Goal: Task Accomplishment & Management: Manage account settings

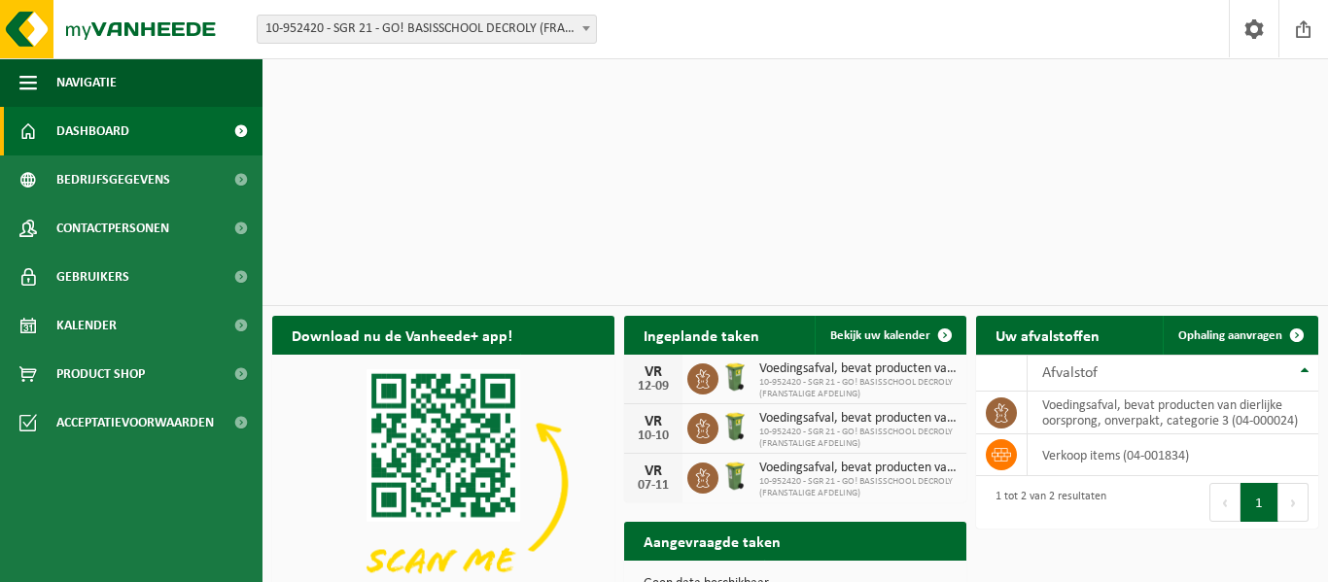
click at [581, 33] on span at bounding box center [586, 28] width 19 height 25
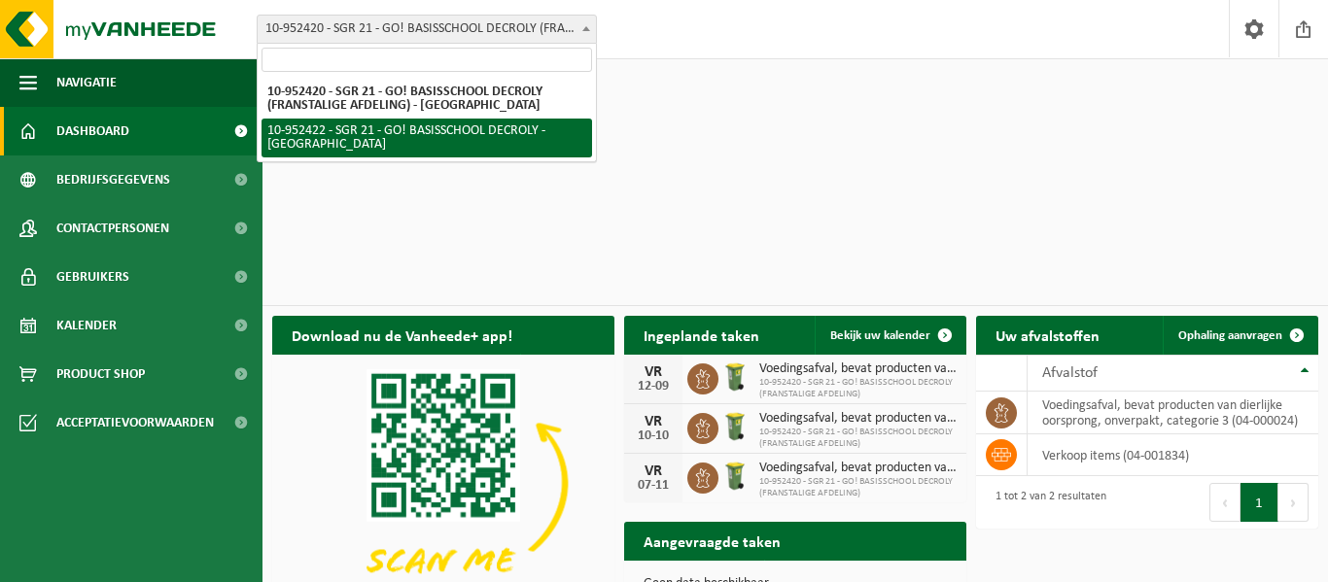
select select "143363"
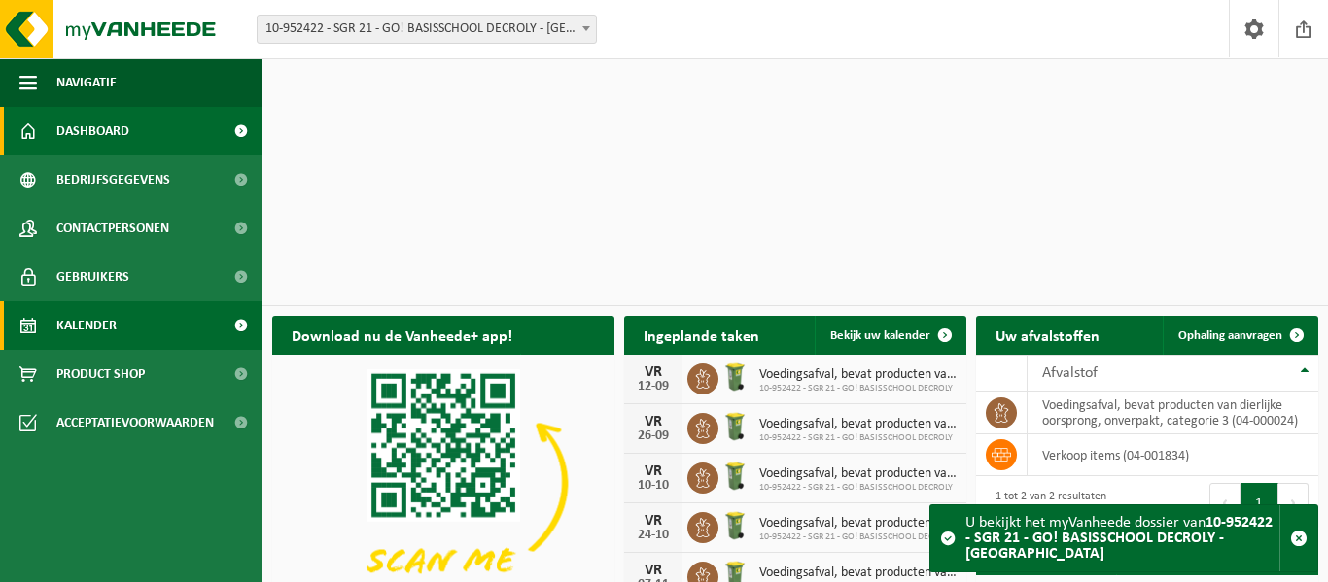
click at [86, 330] on span "Kalender" at bounding box center [86, 325] width 60 height 49
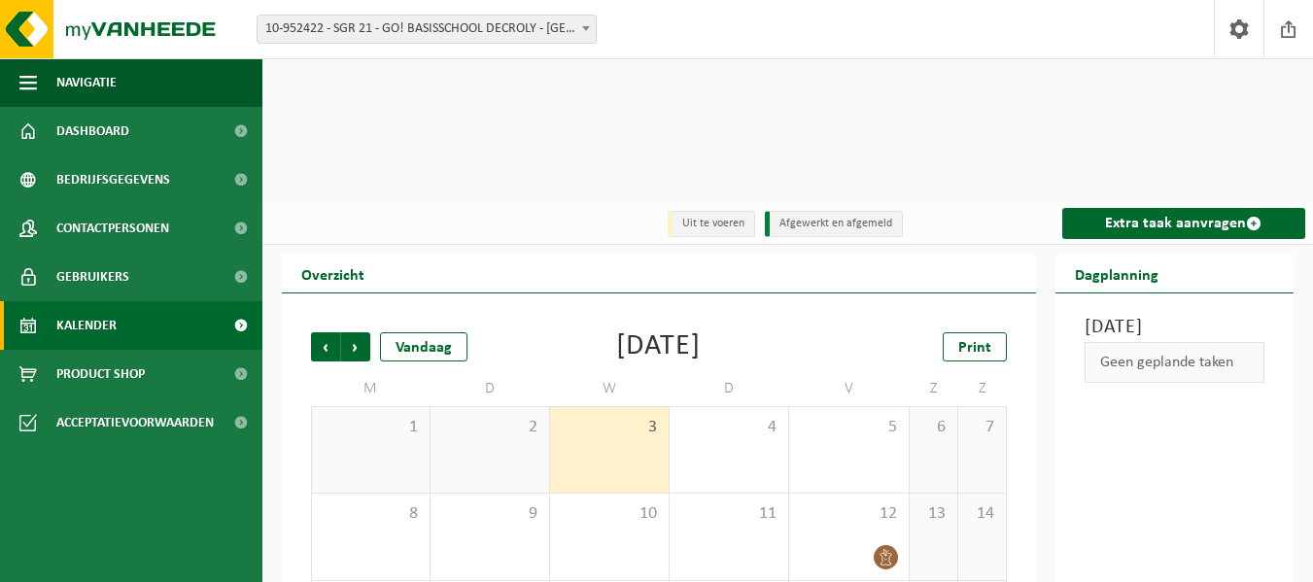
scroll to position [138, 0]
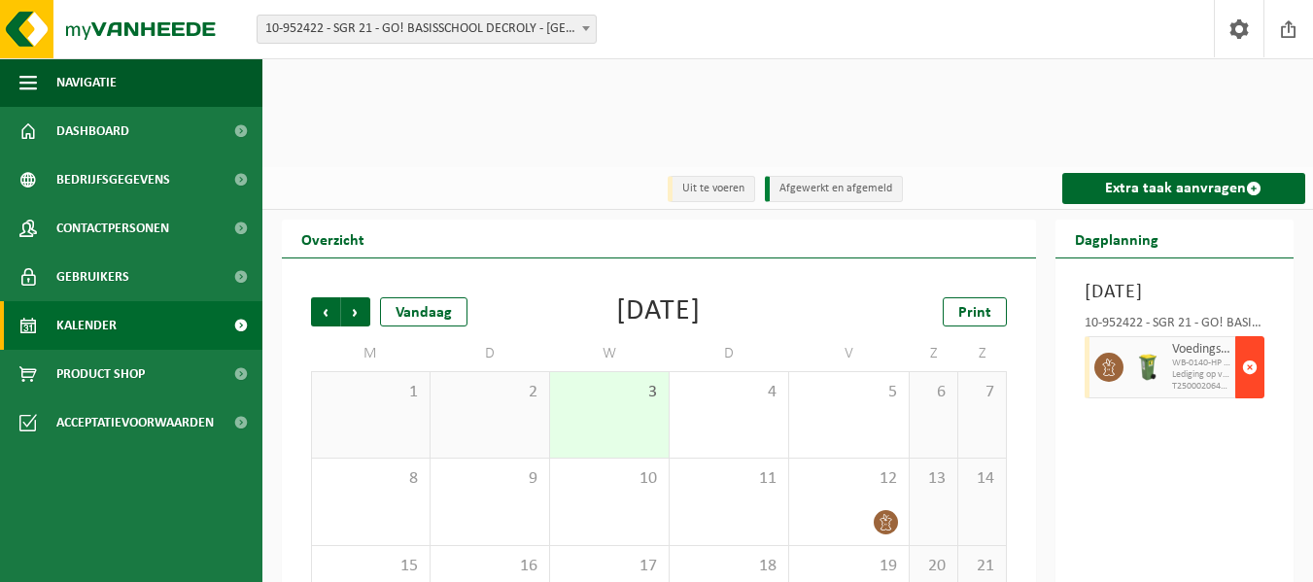
click at [1249, 348] on span "button" at bounding box center [1251, 367] width 16 height 39
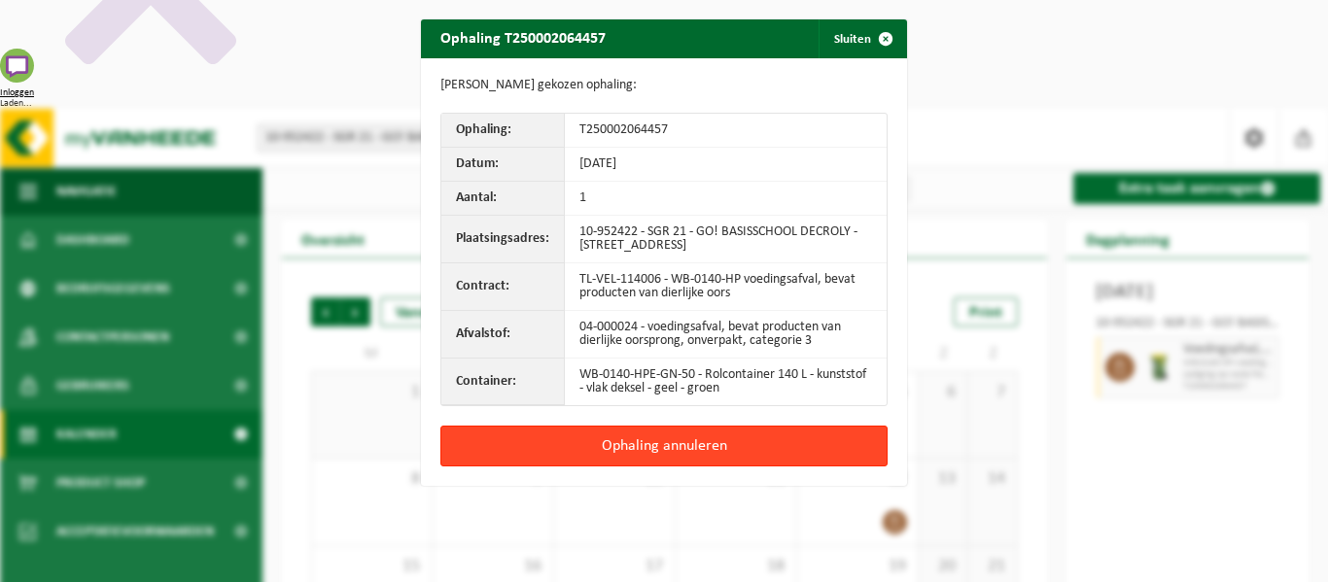
click at [666, 444] on button "Ophaling annuleren" at bounding box center [663, 446] width 447 height 41
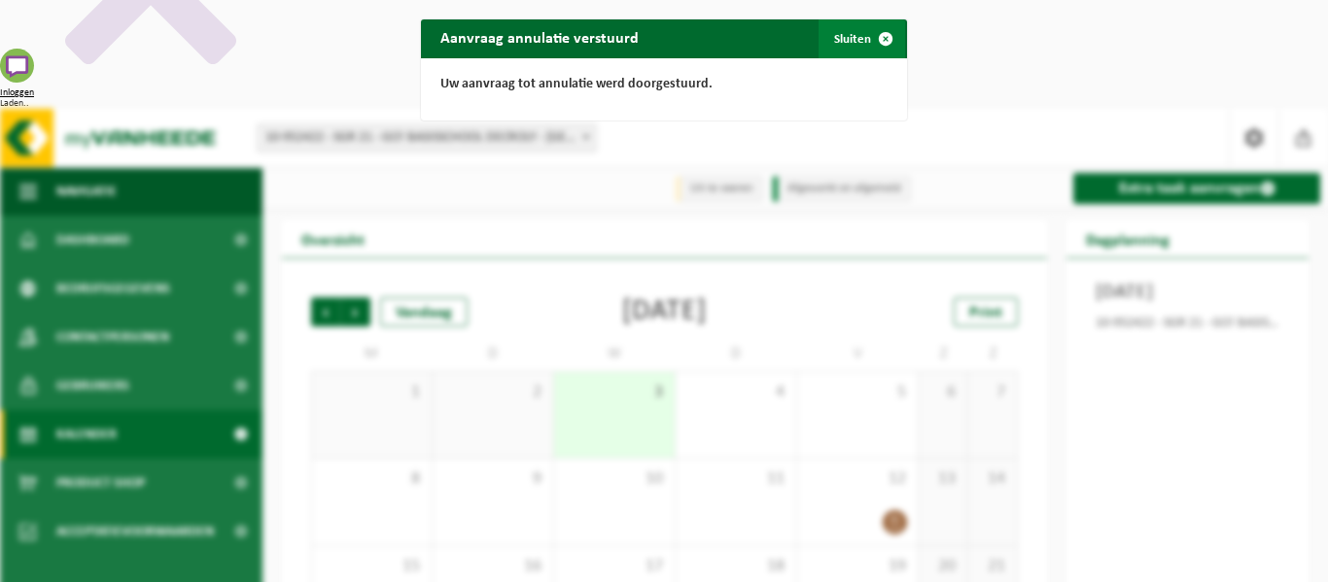
click at [839, 37] on button "Sluiten" at bounding box center [862, 38] width 87 height 39
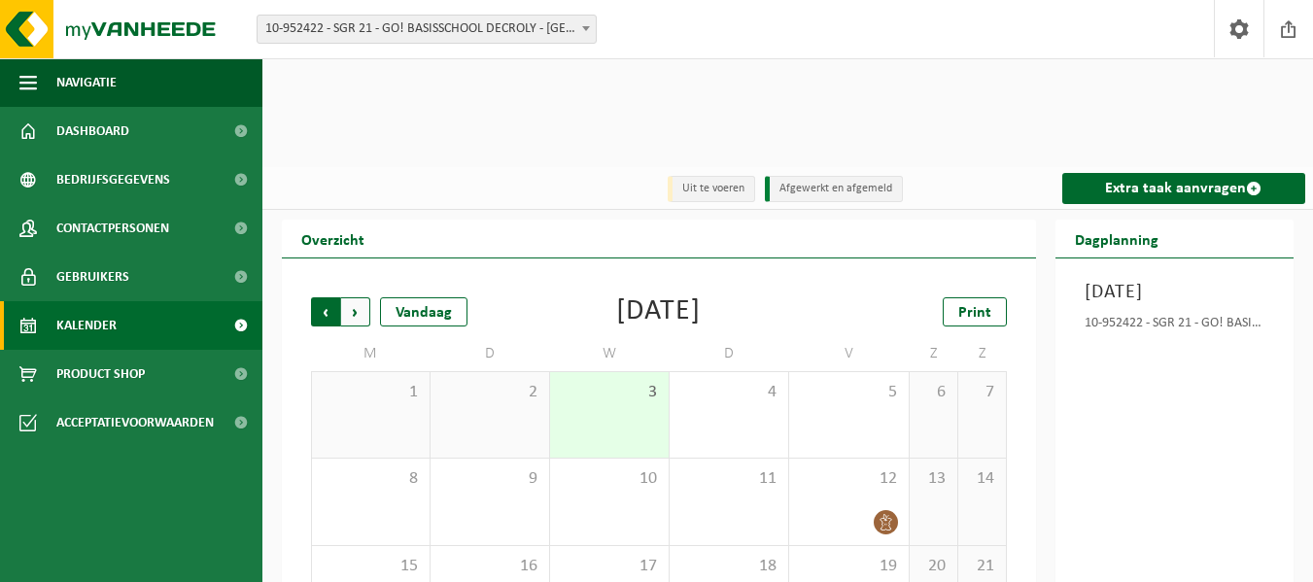
click at [359, 298] on span "Volgende" at bounding box center [355, 312] width 29 height 29
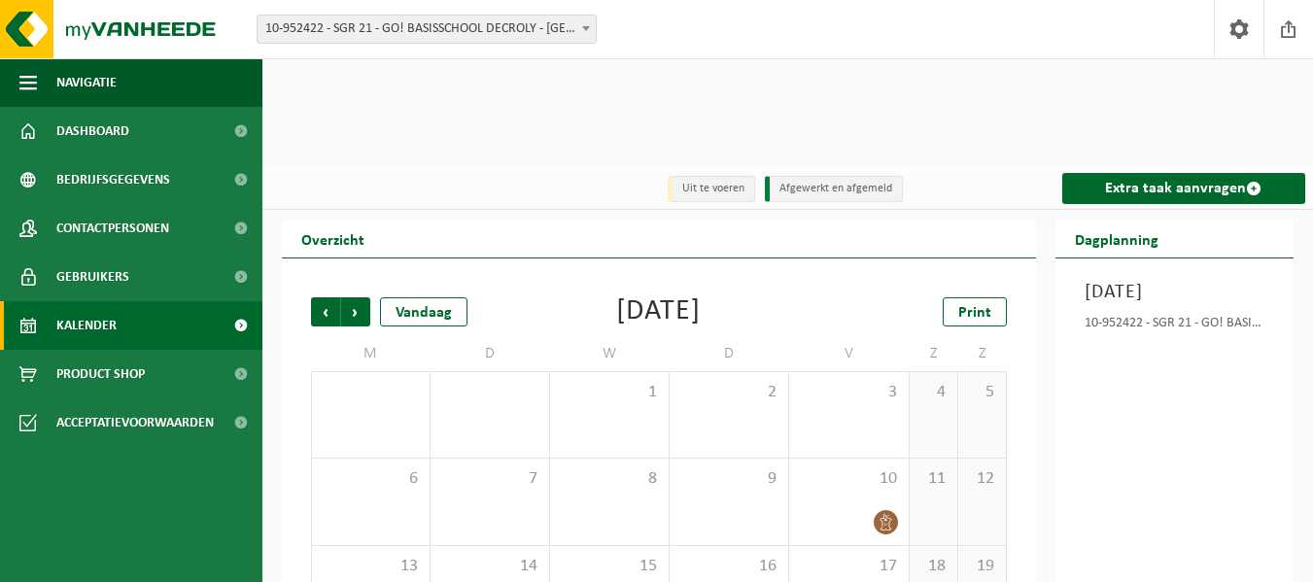
click at [1248, 348] on span "button" at bounding box center [1251, 367] width 16 height 39
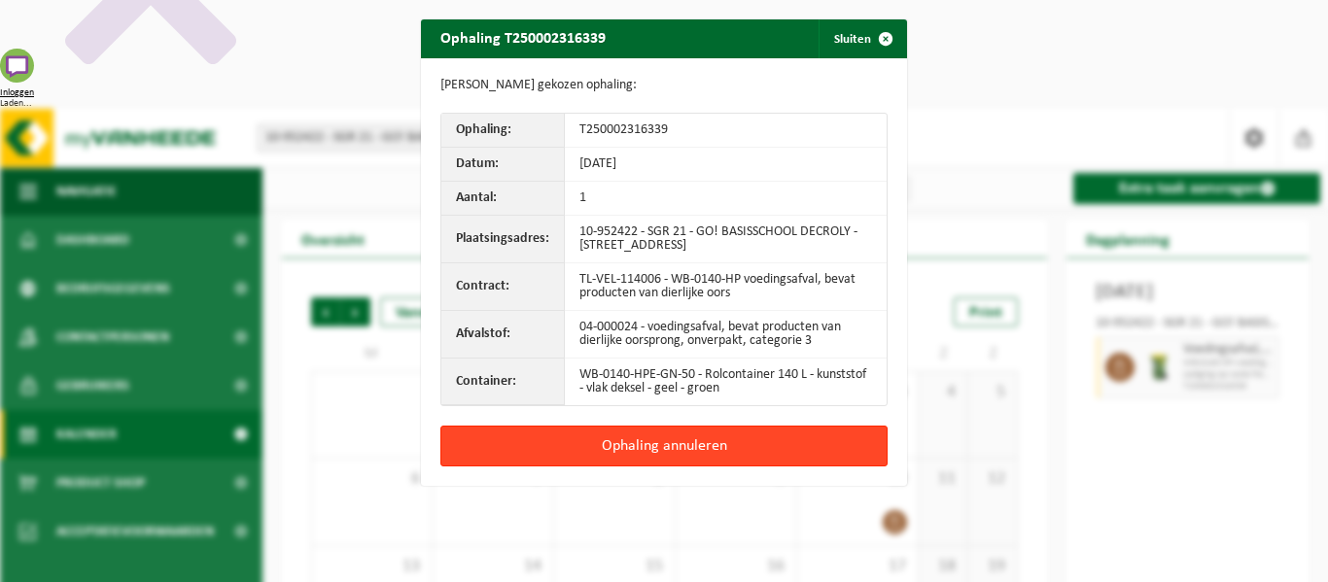
click at [766, 438] on button "Ophaling annuleren" at bounding box center [663, 446] width 447 height 41
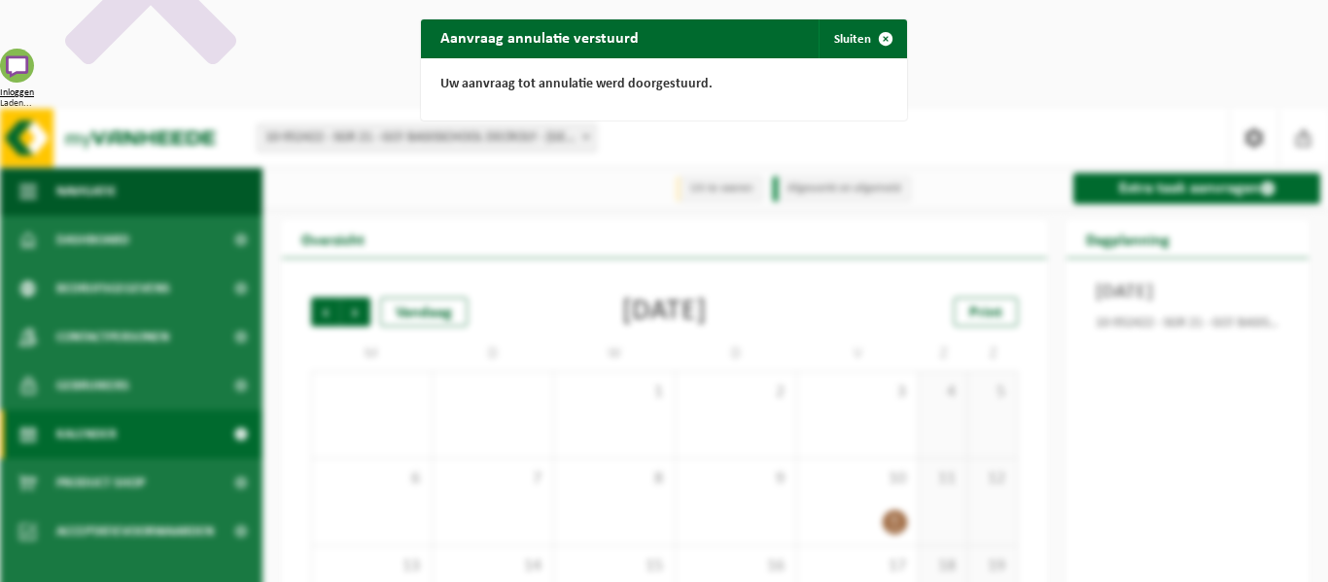
drag, startPoint x: 869, startPoint y: 37, endPoint x: 646, endPoint y: 42, distance: 223.7
click at [867, 37] on span "button" at bounding box center [885, 38] width 39 height 39
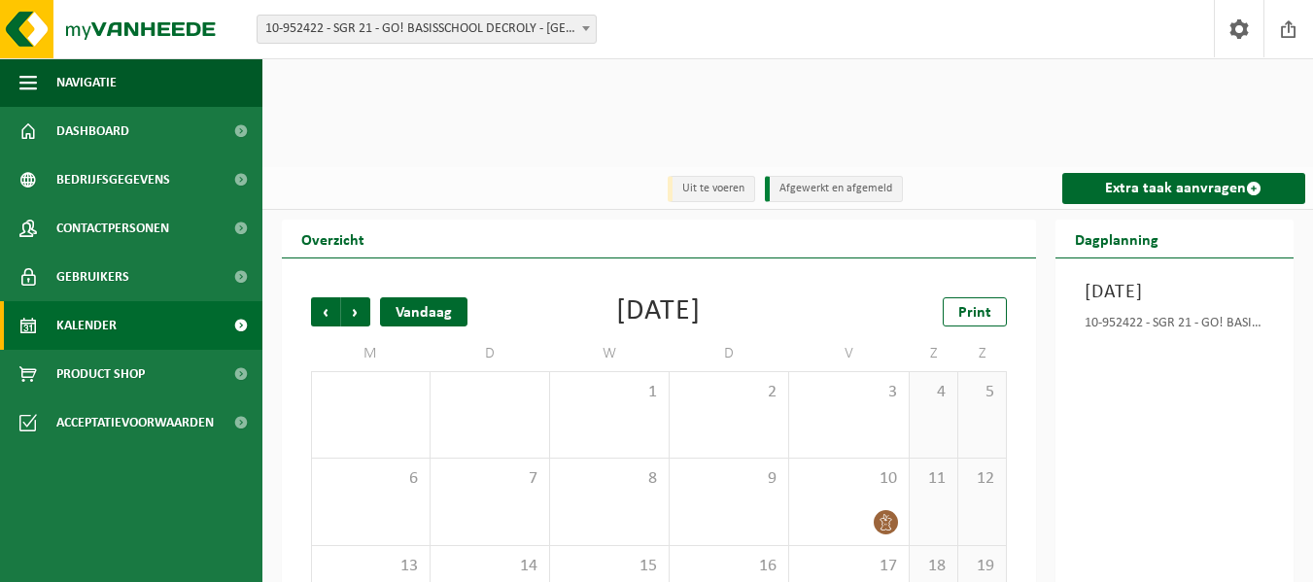
click at [423, 298] on div "Vandaag" at bounding box center [424, 312] width 88 height 29
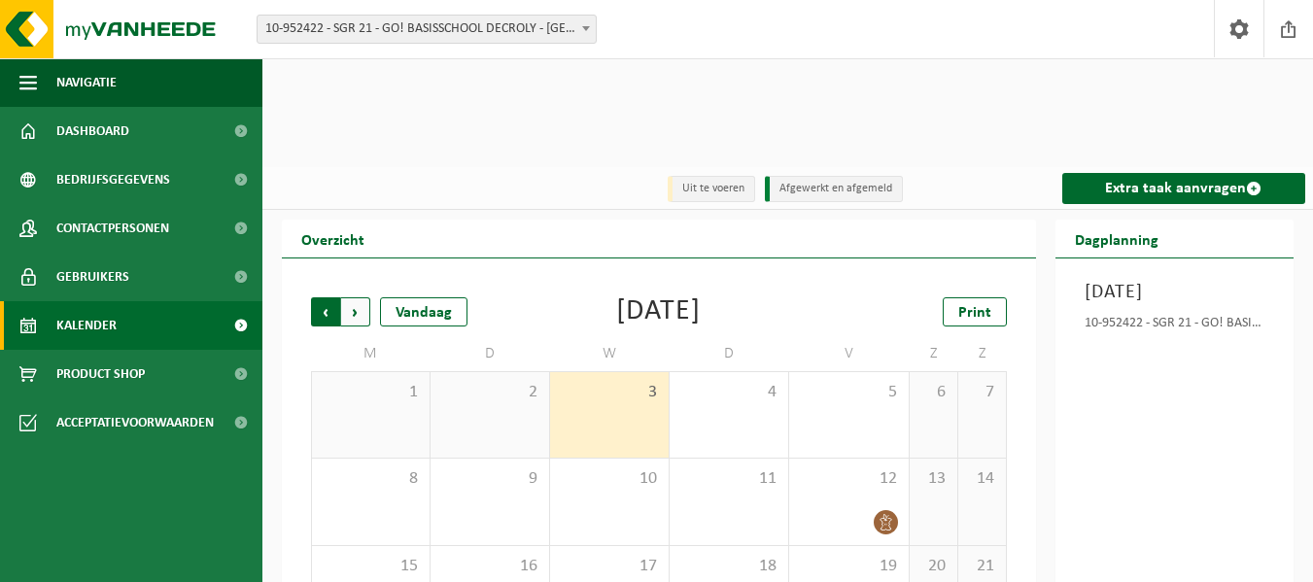
click at [367, 298] on span "Volgende" at bounding box center [355, 312] width 29 height 29
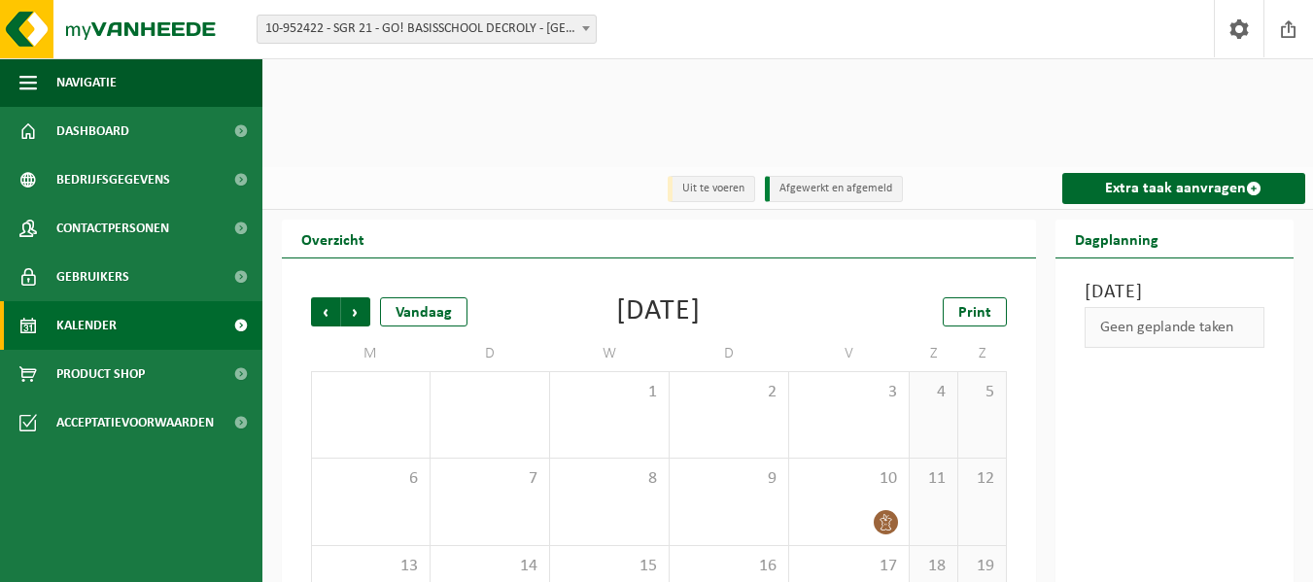
click at [367, 298] on span "Volgende" at bounding box center [355, 312] width 29 height 29
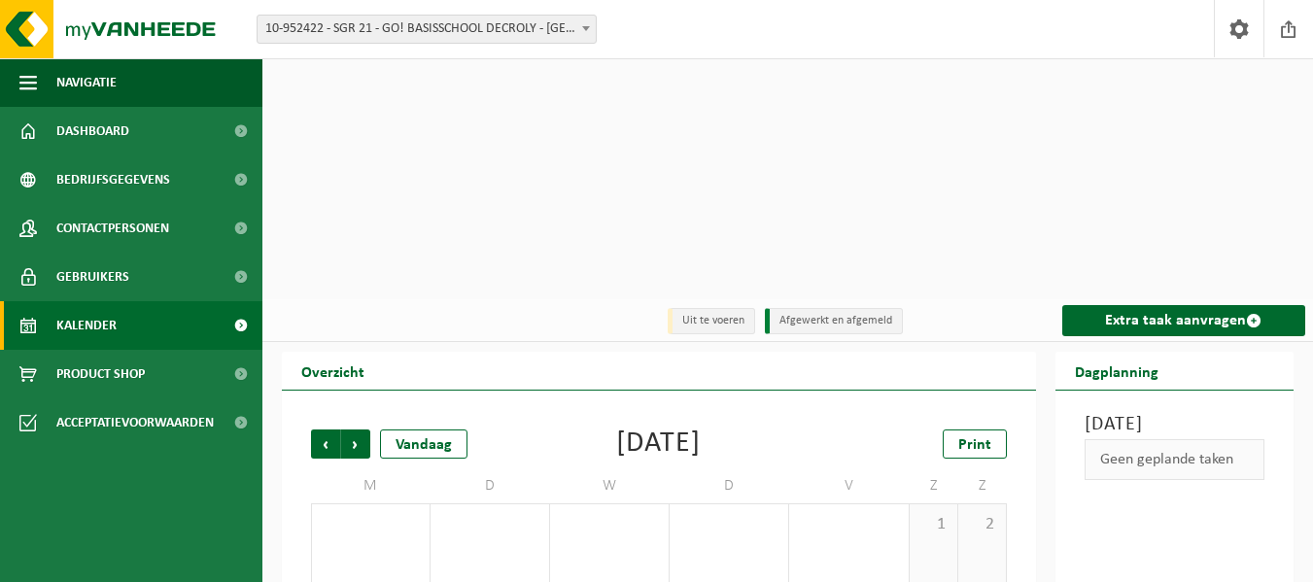
scroll to position [0, 0]
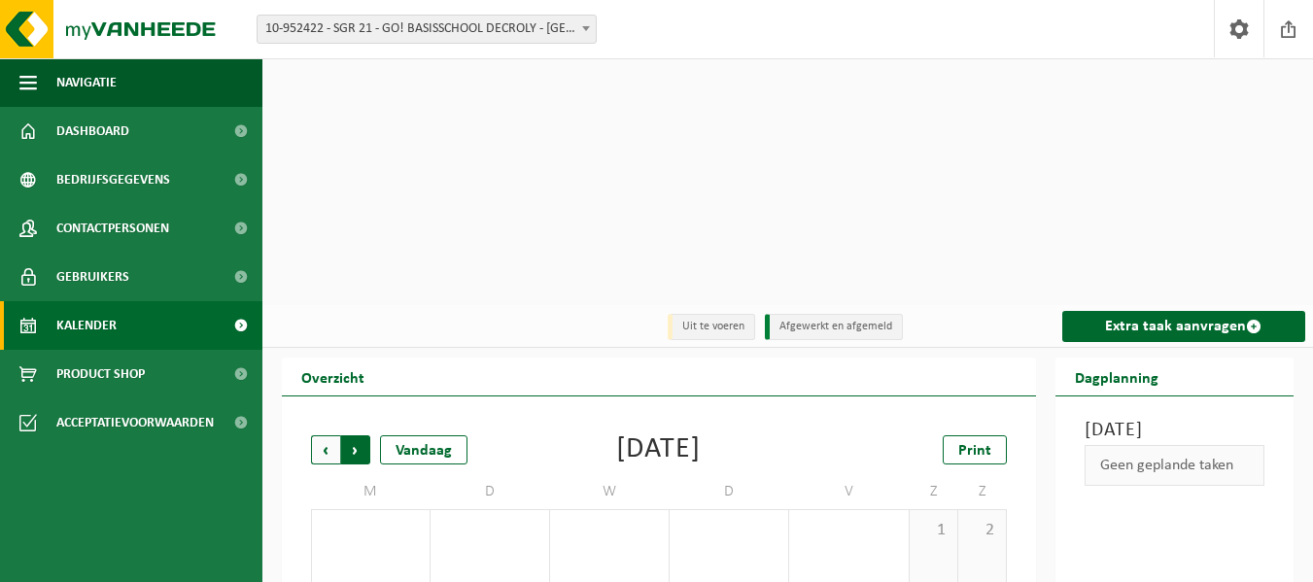
click at [326, 436] on span "Vorige" at bounding box center [325, 450] width 29 height 29
click at [998, 436] on link "Print" at bounding box center [975, 450] width 64 height 29
click at [331, 436] on span "Vorige" at bounding box center [325, 450] width 29 height 29
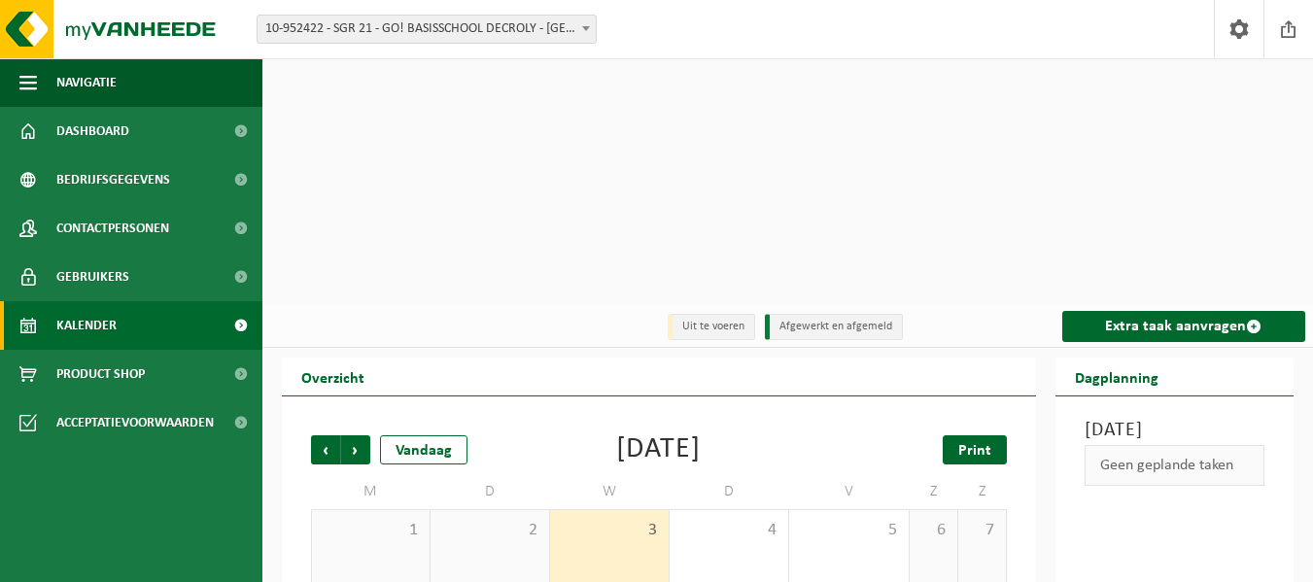
click at [974, 443] on span "Print" at bounding box center [975, 451] width 33 height 16
